Goal: Task Accomplishment & Management: Complete application form

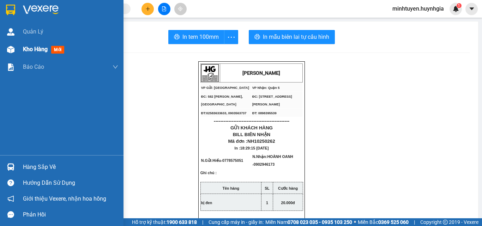
click at [36, 51] on span "Kho hàng" at bounding box center [35, 49] width 25 height 7
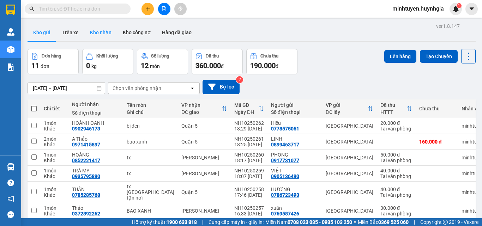
click at [107, 37] on button "Kho nhận" at bounding box center [100, 32] width 33 height 17
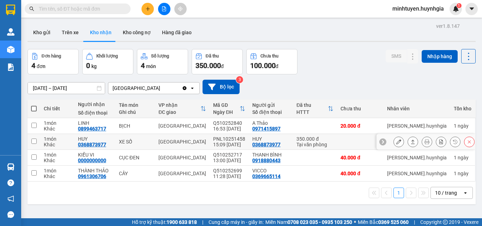
click at [410, 142] on icon at bounding box center [412, 141] width 5 height 5
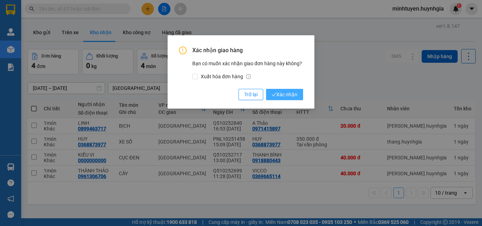
click at [278, 93] on span "Xác nhận" at bounding box center [285, 95] width 26 height 8
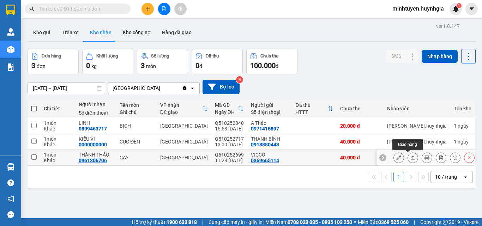
click at [410, 160] on icon at bounding box center [412, 157] width 5 height 5
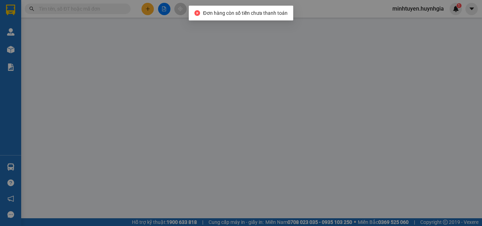
type input "0369665114"
type input "VICCO"
type input "0961306706"
type input "THÀNH THẢO"
type input "40.000"
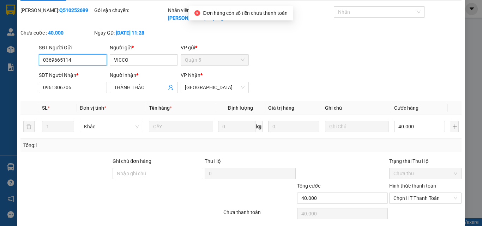
scroll to position [36, 0]
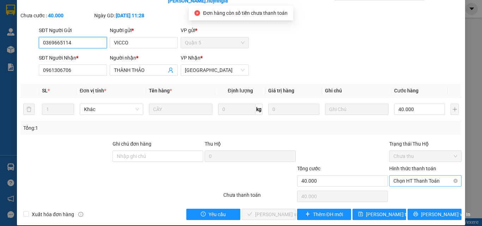
click at [414, 176] on span "Chọn HT Thanh Toán" at bounding box center [425, 181] width 64 height 11
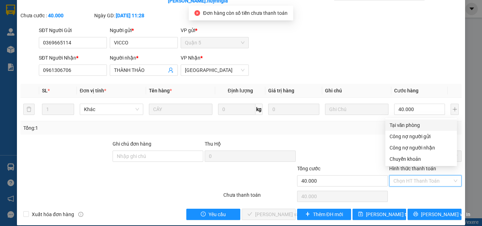
click at [399, 125] on div "Tại văn phòng" at bounding box center [420, 125] width 63 height 8
type input "0"
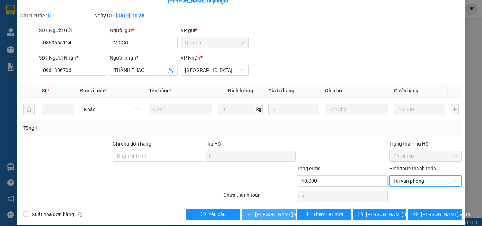
click at [283, 211] on span "[PERSON_NAME] và Giao hàng" at bounding box center [289, 215] width 68 height 8
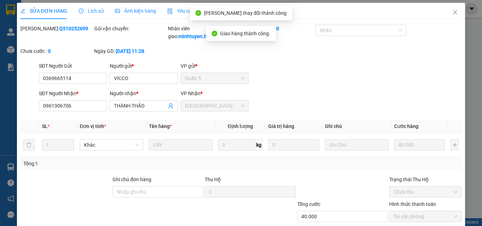
scroll to position [0, 0]
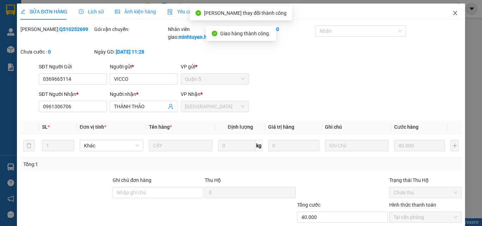
click at [454, 12] on span "Close" at bounding box center [455, 14] width 20 height 20
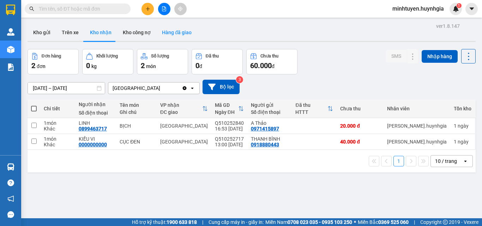
click at [171, 36] on button "Hàng đã giao" at bounding box center [176, 32] width 41 height 17
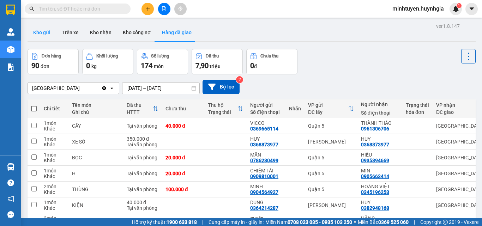
click at [48, 35] on button "Kho gửi" at bounding box center [42, 32] width 29 height 17
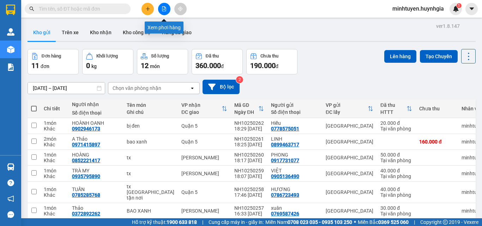
click at [153, 12] on button at bounding box center [147, 9] width 12 height 12
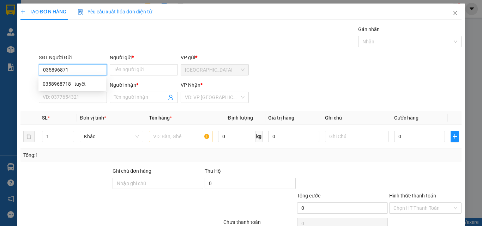
type input "0358968718"
click at [83, 85] on div "0358968718 - tuyết" at bounding box center [72, 84] width 59 height 8
type input "tuyết"
type input "0353114466"
type input "HIẾU"
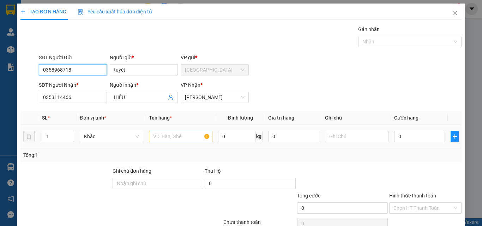
type input "0358968718"
click at [175, 140] on input "text" at bounding box center [180, 136] width 63 height 11
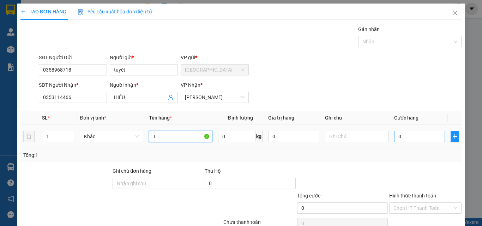
type input "T"
click at [416, 137] on input "0" at bounding box center [419, 136] width 51 height 11
type input "3"
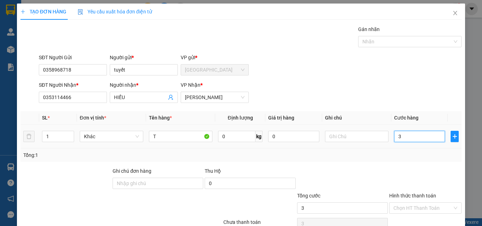
type input "30"
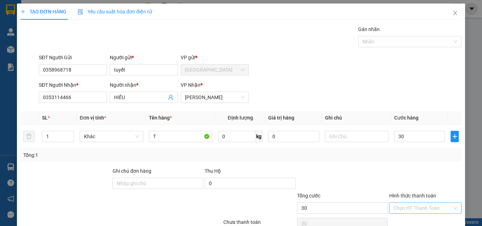
type input "30.000"
click at [414, 204] on input "Hình thức thanh toán" at bounding box center [422, 208] width 59 height 11
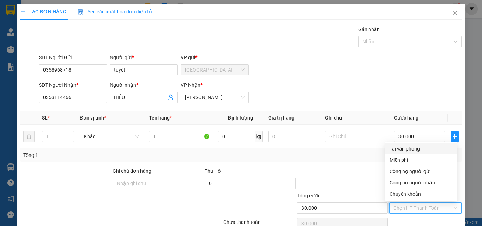
click at [412, 149] on div "Tại văn phòng" at bounding box center [420, 149] width 63 height 8
type input "0"
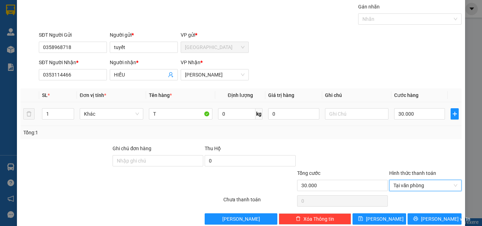
scroll to position [35, 0]
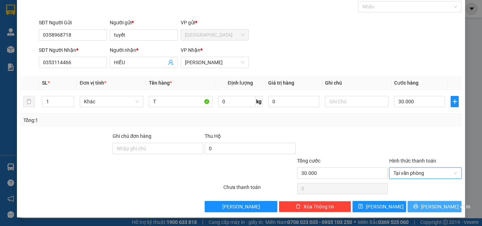
click at [425, 205] on span "[PERSON_NAME] và In" at bounding box center [445, 207] width 49 height 8
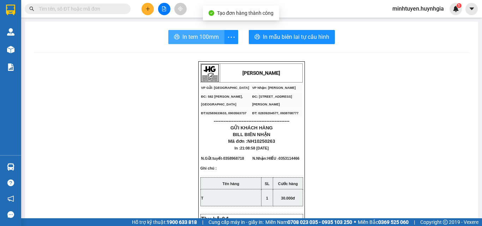
click at [199, 41] on span "In tem 100mm" at bounding box center [200, 36] width 36 height 9
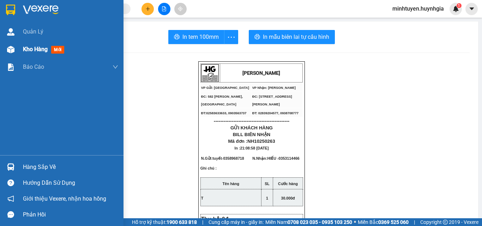
click at [20, 50] on div "Kho hàng mới" at bounding box center [61, 50] width 123 height 18
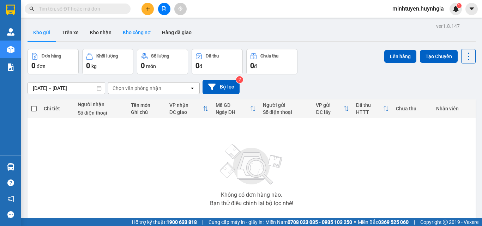
click at [133, 29] on button "Kho công nợ" at bounding box center [136, 32] width 39 height 17
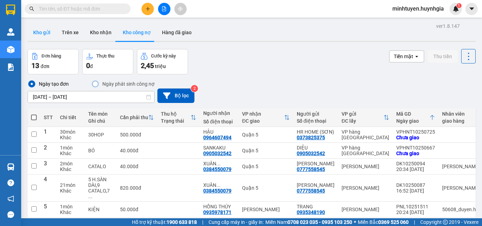
click at [40, 35] on button "Kho gửi" at bounding box center [42, 32] width 29 height 17
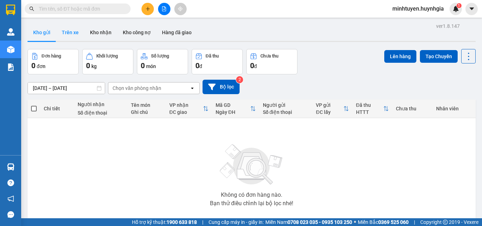
click at [69, 31] on button "Trên xe" at bounding box center [70, 32] width 28 height 17
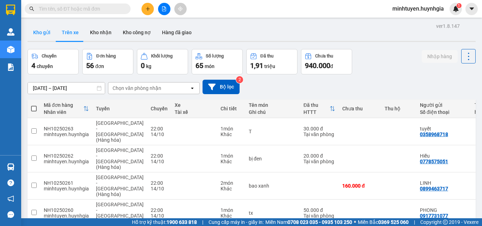
click at [43, 39] on button "Kho gửi" at bounding box center [42, 32] width 29 height 17
